Goal: Task Accomplishment & Management: Manage account settings

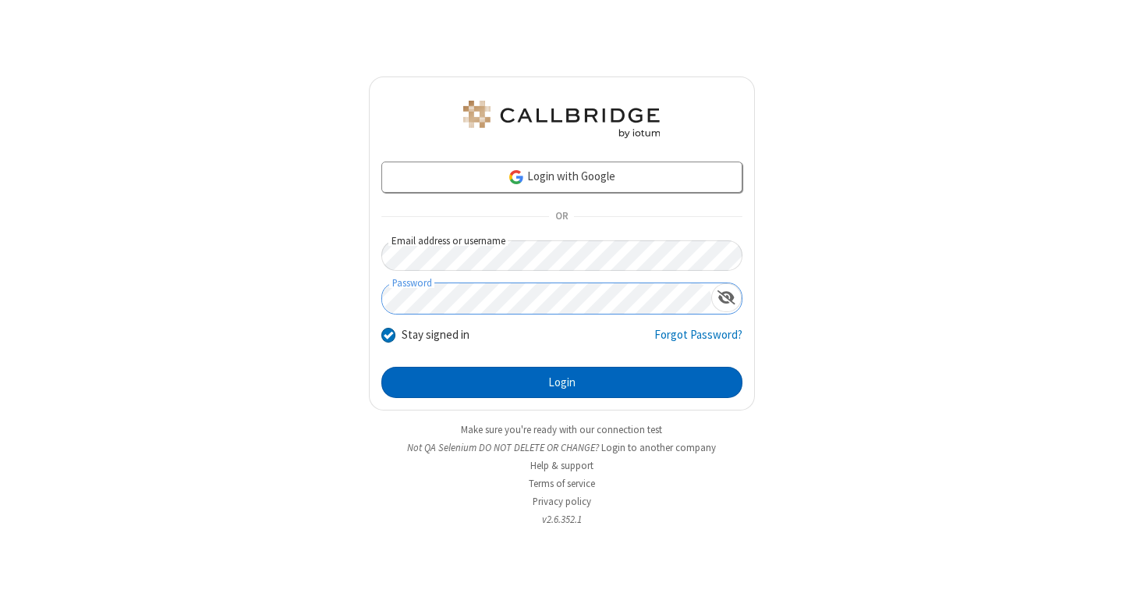
click at [562, 382] on button "Login" at bounding box center [561, 382] width 361 height 31
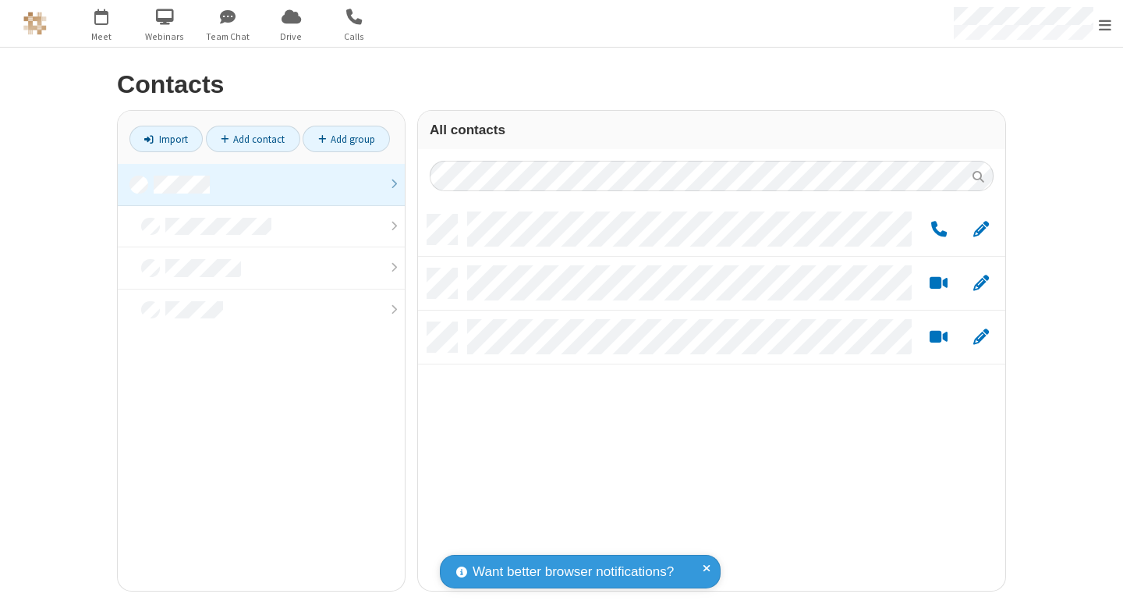
scroll to position [376, 576]
click at [261, 184] on link at bounding box center [261, 185] width 287 height 42
click at [346, 139] on link "Add group" at bounding box center [346, 139] width 87 height 27
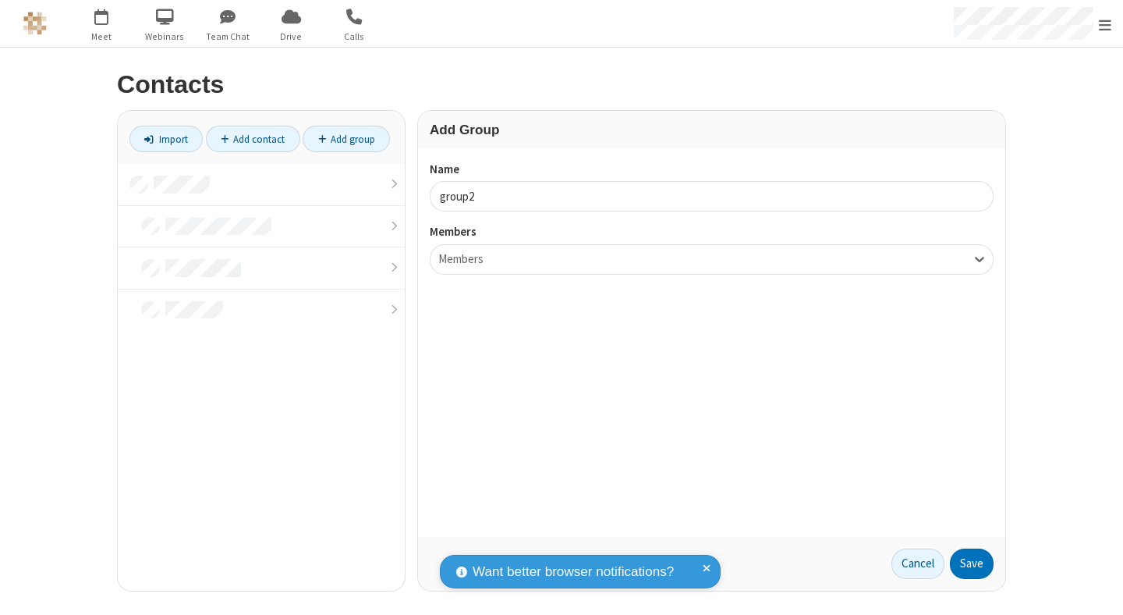
type input "group2"
type input "name19"
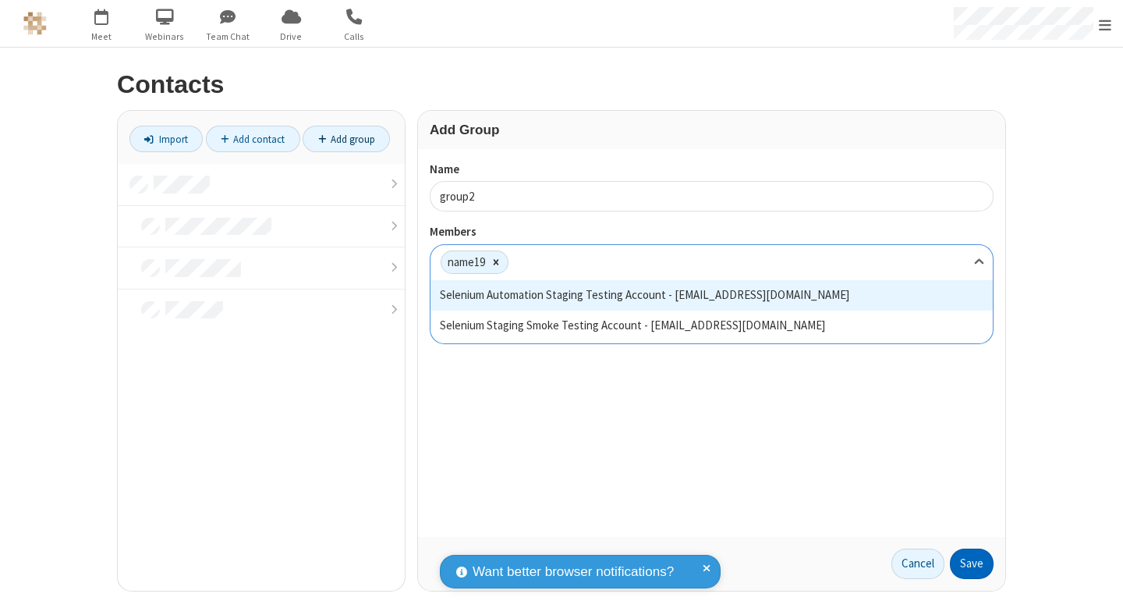
click at [972, 563] on button "Save" at bounding box center [972, 563] width 44 height 31
